Goal: Task Accomplishment & Management: Complete application form

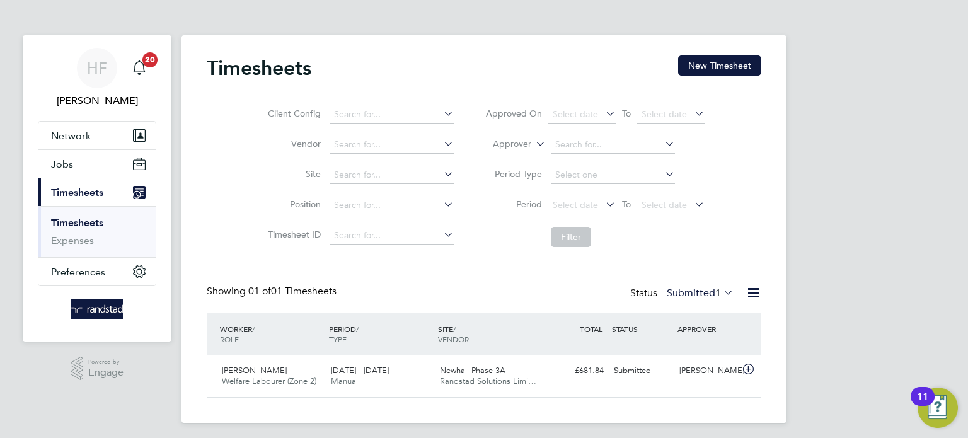
click at [81, 214] on ul "Timesheets Expenses" at bounding box center [96, 231] width 117 height 51
click at [78, 219] on link "Timesheets" at bounding box center [77, 223] width 52 height 12
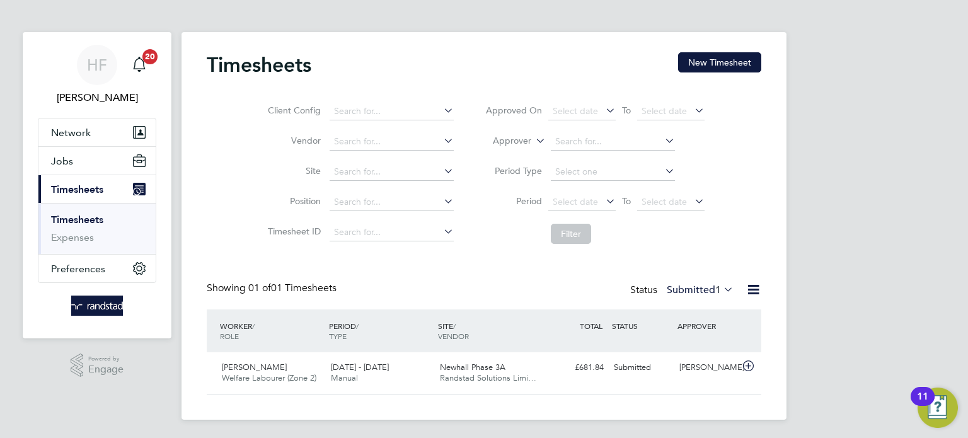
scroll to position [4, 0]
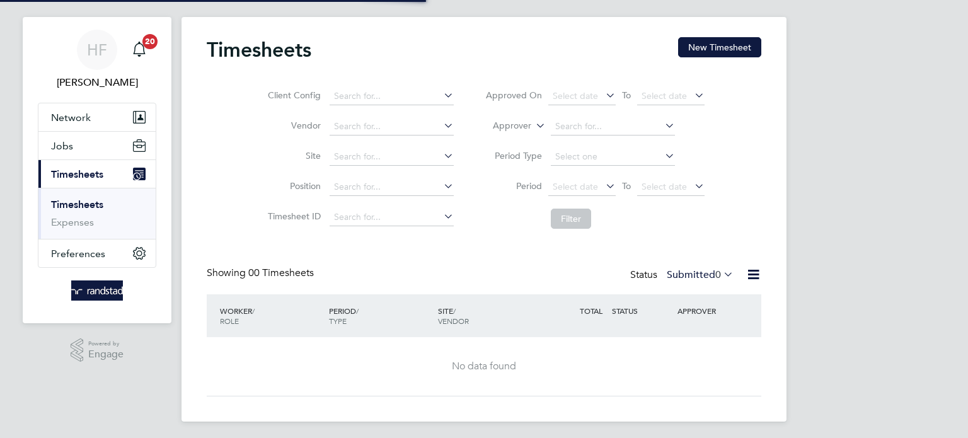
scroll to position [21, 0]
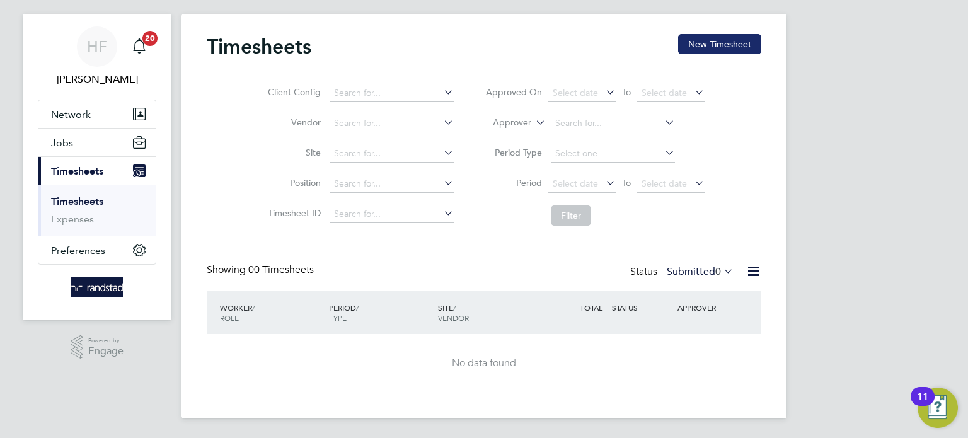
click at [726, 45] on button "New Timesheet" at bounding box center [719, 44] width 83 height 20
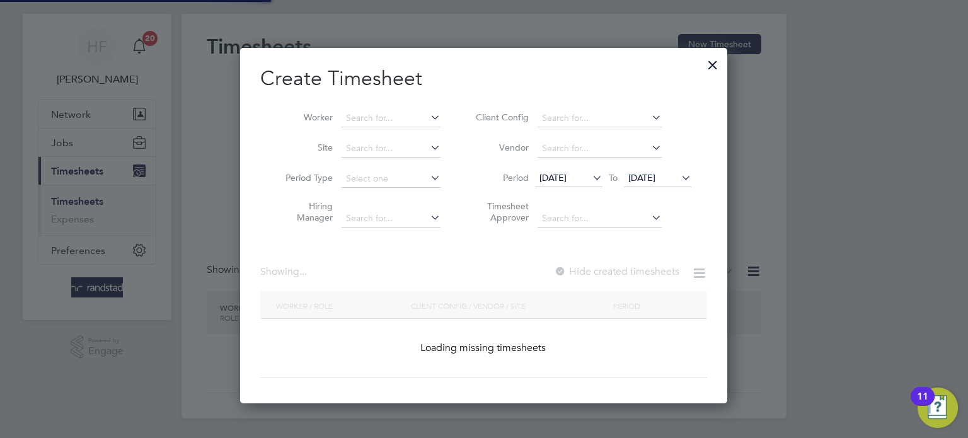
scroll to position [355, 488]
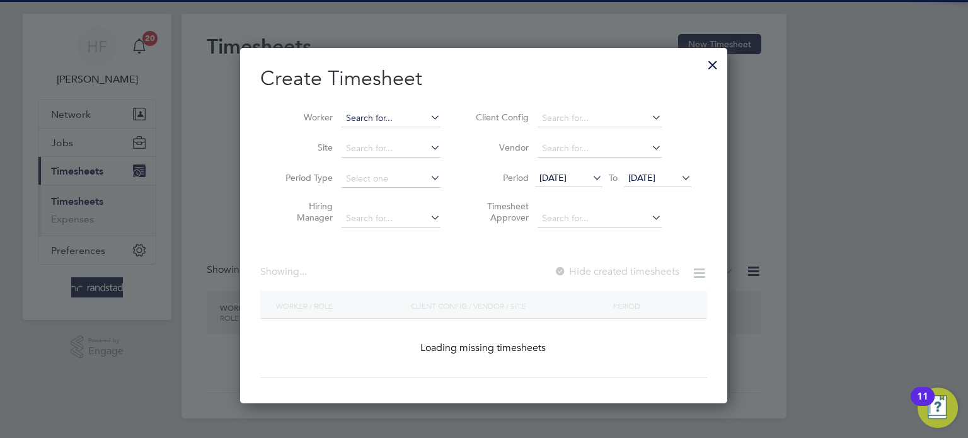
click at [384, 112] on input at bounding box center [391, 119] width 99 height 18
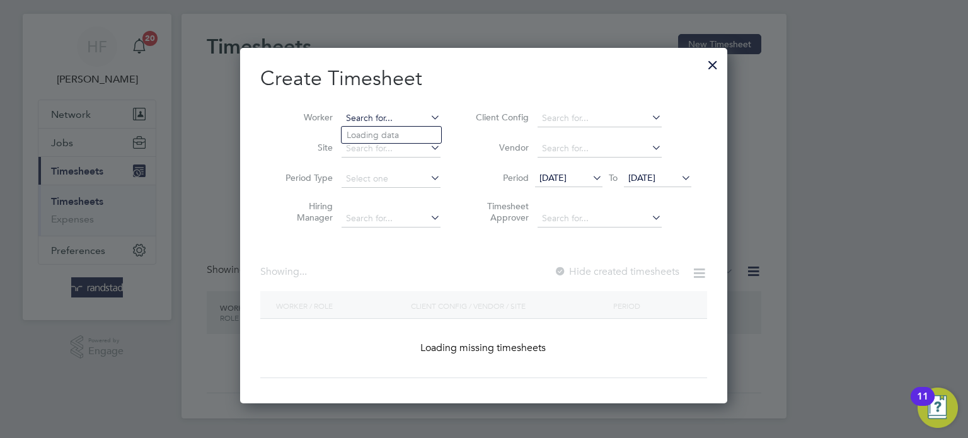
scroll to position [2676, 488]
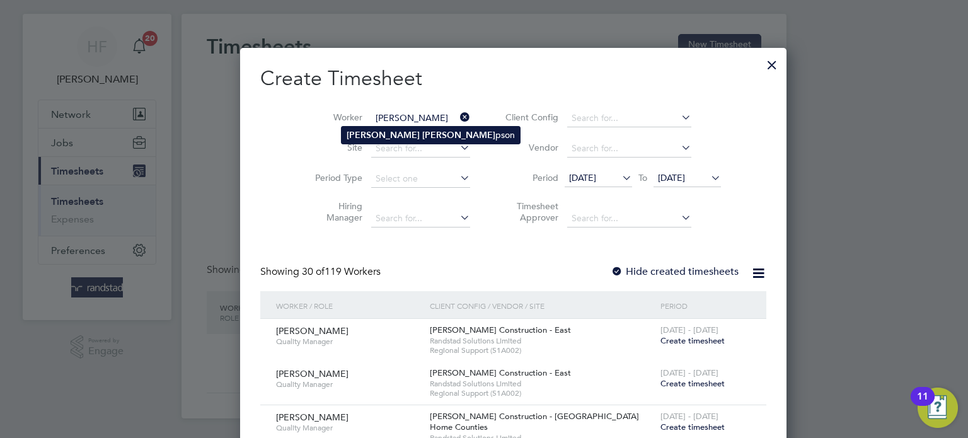
click at [422, 138] on b "Thom" at bounding box center [458, 135] width 73 height 11
type input "[PERSON_NAME]"
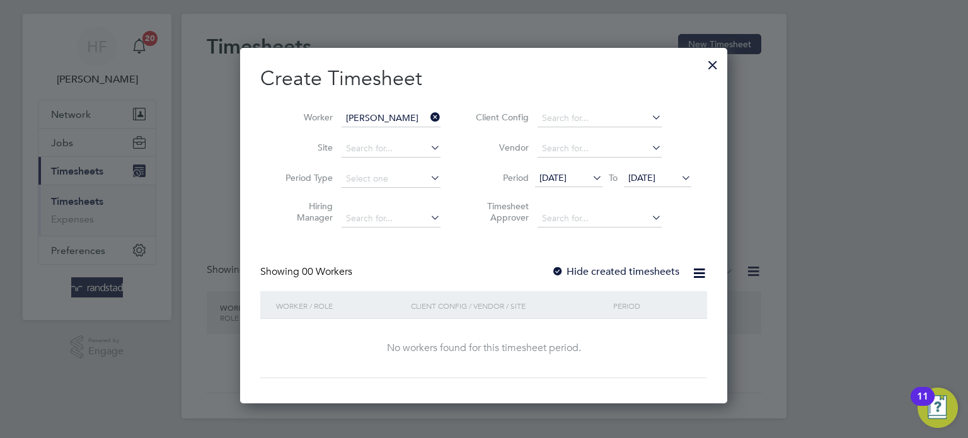
scroll to position [355, 488]
click at [656, 182] on span "19 Sep 2025" at bounding box center [641, 177] width 27 height 11
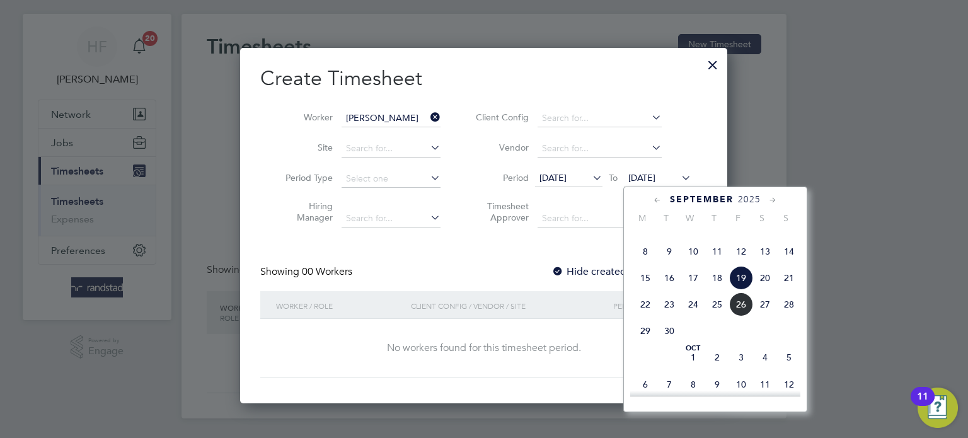
drag, startPoint x: 791, startPoint y: 305, endPoint x: 646, endPoint y: 284, distance: 146.5
click at [790, 290] on span "21" at bounding box center [789, 278] width 24 height 24
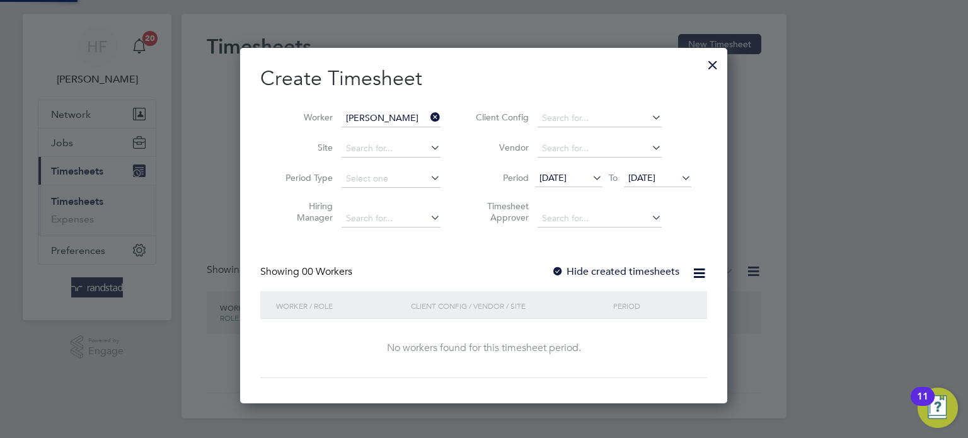
scroll to position [355, 488]
click at [623, 269] on label "Hide created timesheets" at bounding box center [616, 271] width 128 height 13
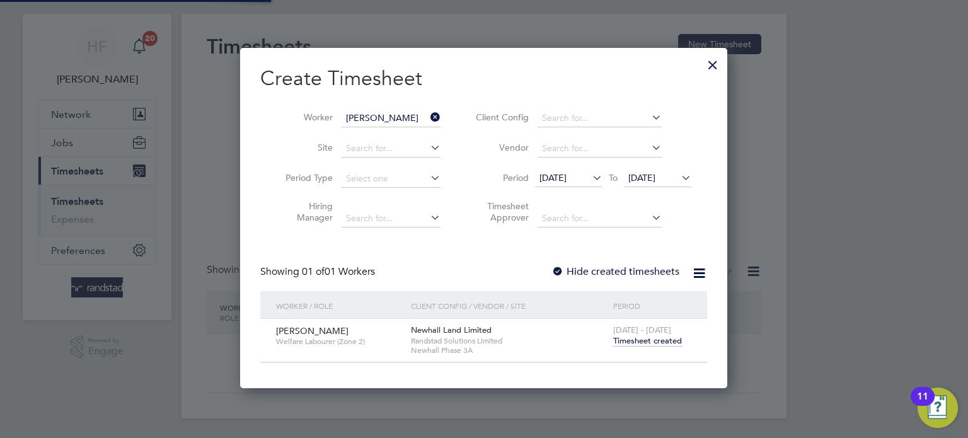
scroll to position [0, 0]
click at [644, 337] on span "Timesheet created" at bounding box center [647, 340] width 69 height 11
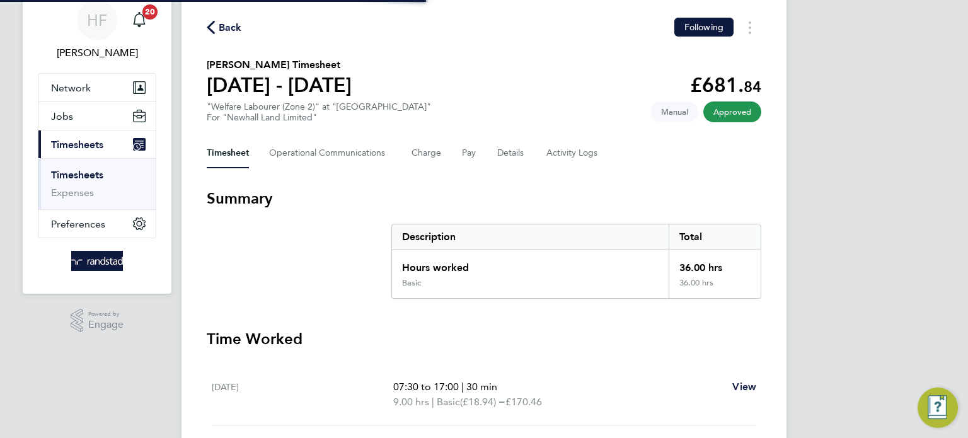
scroll to position [57, 0]
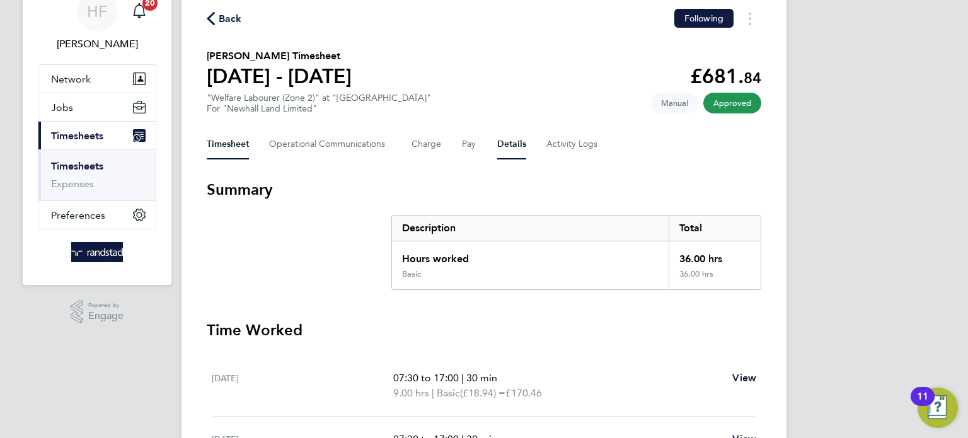
click at [509, 143] on button "Details" at bounding box center [511, 144] width 29 height 30
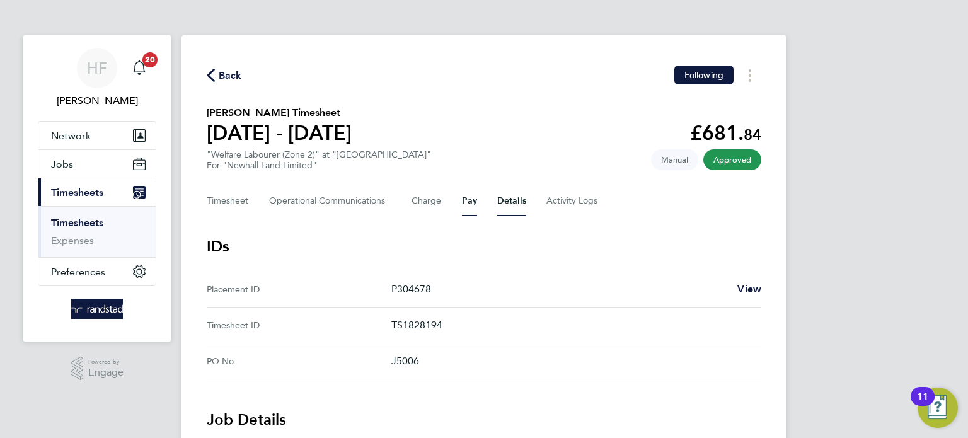
click at [463, 201] on button "Pay" at bounding box center [469, 201] width 15 height 30
